Goal: Use online tool/utility: Use online tool/utility

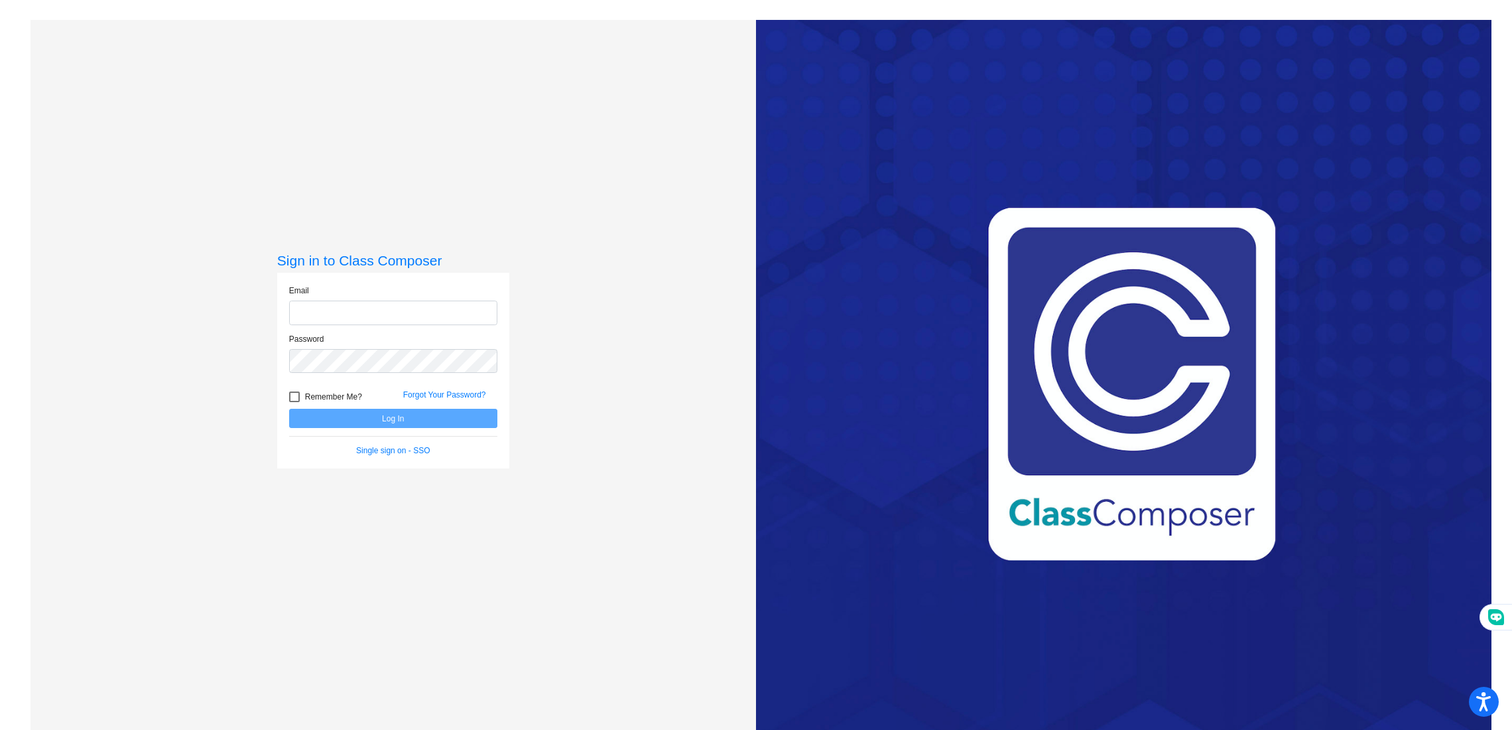
type input "[EMAIL_ADDRESS][DOMAIN_NAME]"
click at [408, 428] on form "Email [EMAIL_ADDRESS][DOMAIN_NAME] Password Remember Me? Forgot Your Password? …" at bounding box center [393, 371] width 208 height 172
click at [405, 417] on button "Log In" at bounding box center [393, 418] width 208 height 19
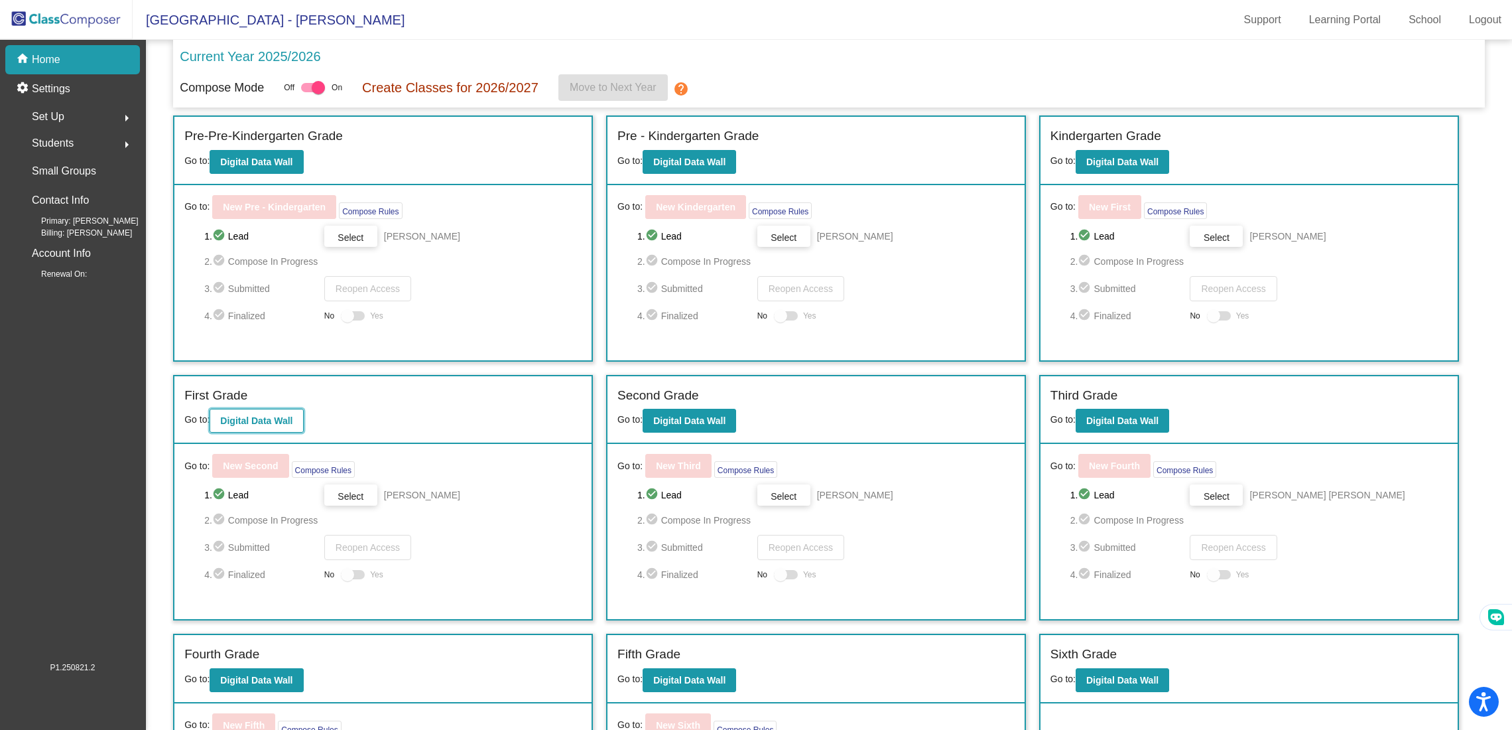
click at [291, 415] on b "Digital Data Wall" at bounding box center [256, 420] width 72 height 11
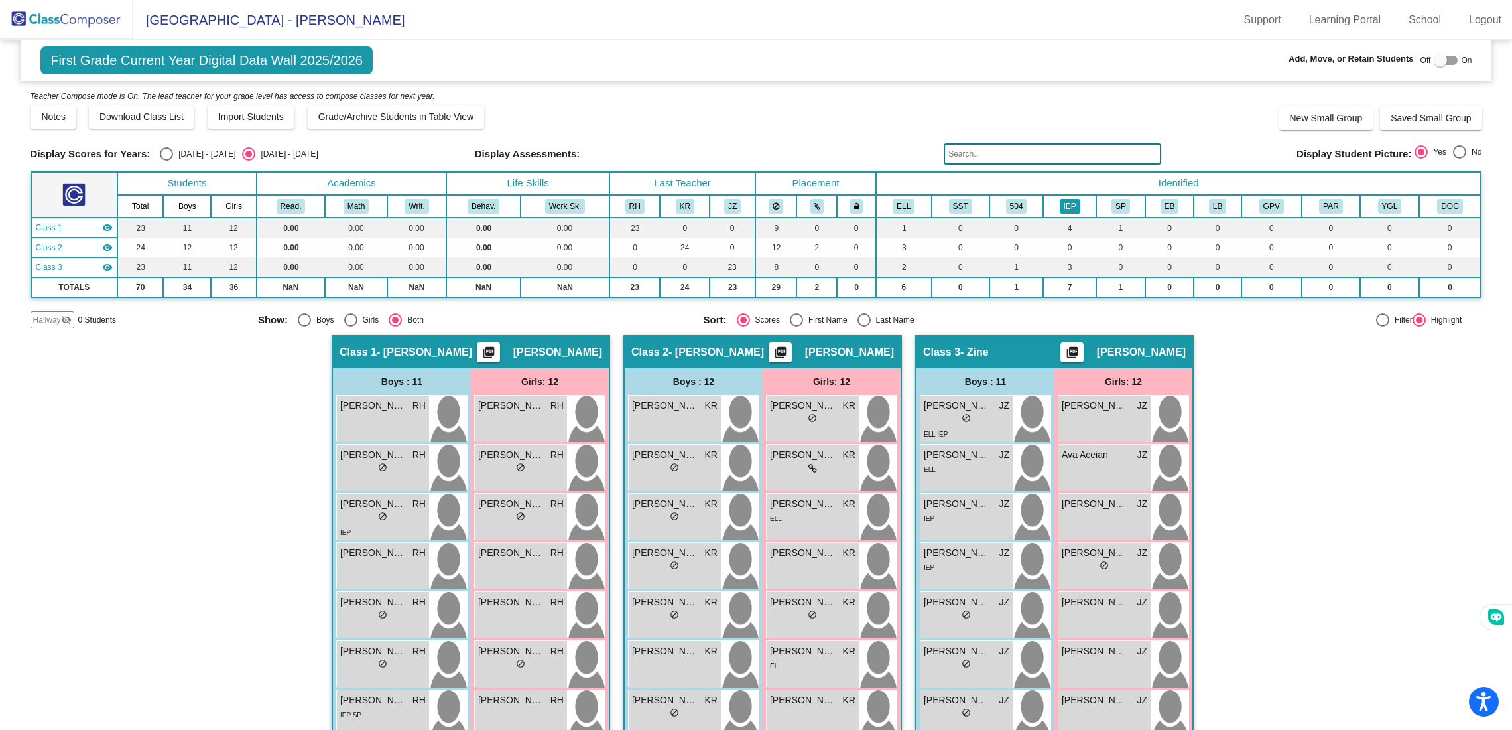
click at [1067, 211] on button "IEP" at bounding box center [1070, 206] width 21 height 15
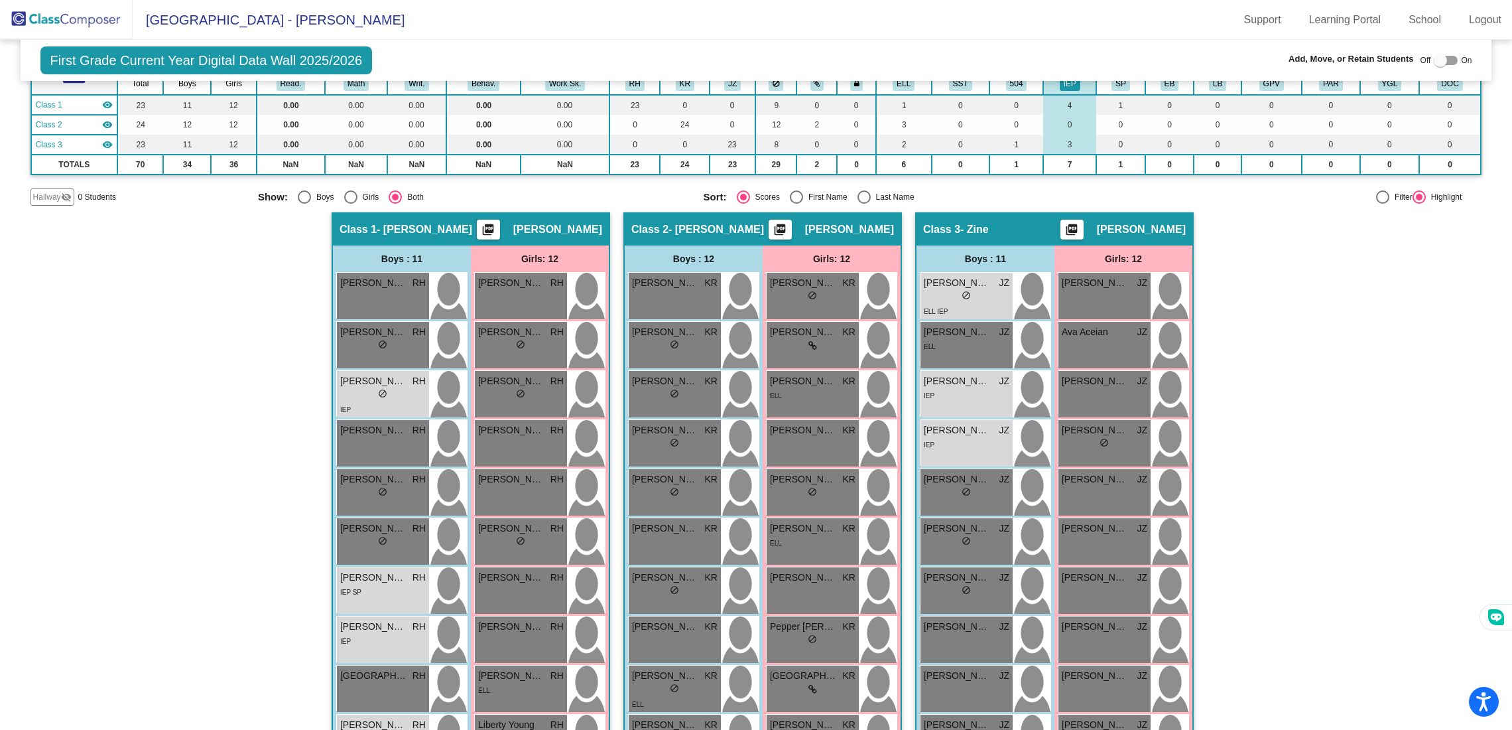
scroll to position [19, 0]
